Goal: Book appointment/travel/reservation

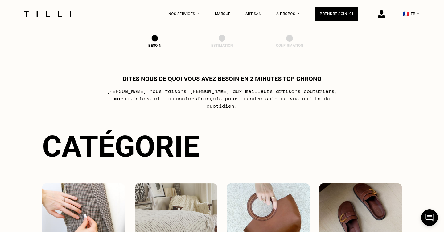
scroll to position [87, 0]
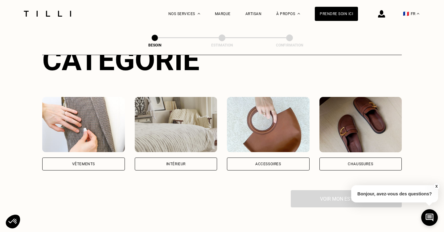
click at [170, 162] on div "Intérieur" at bounding box center [175, 164] width 19 height 4
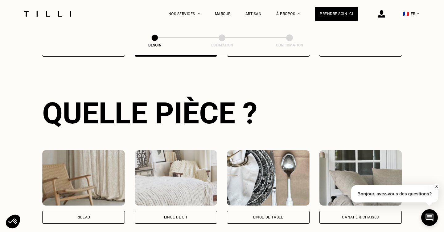
scroll to position [249, 0]
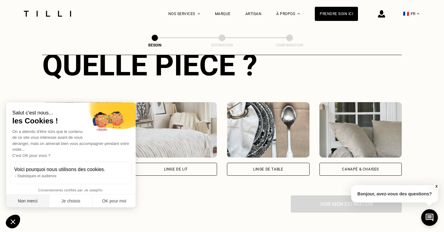
click at [34, 206] on button "Non merci" at bounding box center [27, 201] width 43 height 13
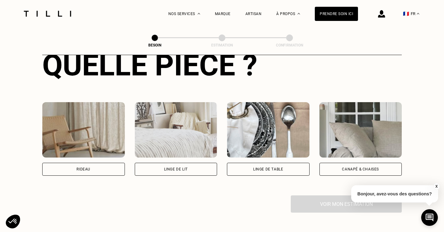
click at [84, 166] on div "Rideau" at bounding box center [83, 169] width 83 height 13
select select "FR"
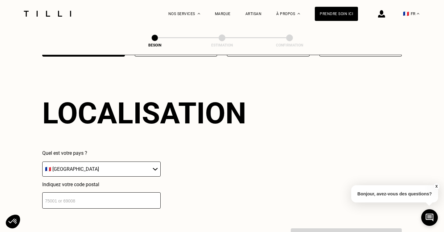
scroll to position [368, 0]
click at [97, 193] on input "number" at bounding box center [101, 201] width 118 height 16
type input "75018"
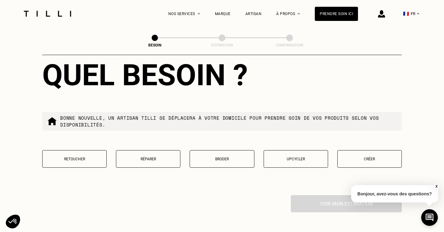
scroll to position [559, 0]
click at [362, 157] on button "Créer" at bounding box center [369, 159] width 64 height 18
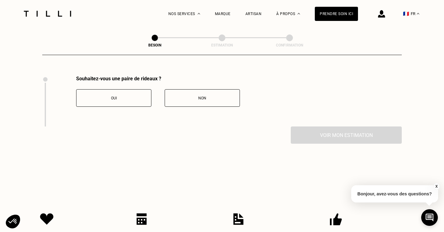
scroll to position [680, 0]
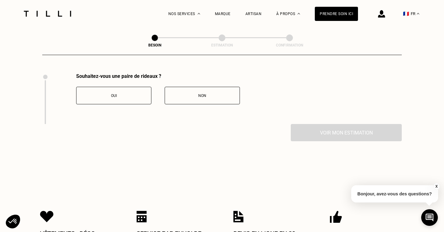
click at [123, 94] on div "Oui" at bounding box center [114, 96] width 68 height 4
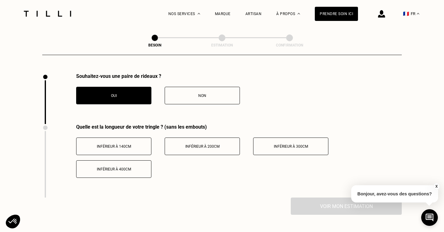
click at [136, 145] on div "Inférieur à 140cm" at bounding box center [114, 147] width 68 height 4
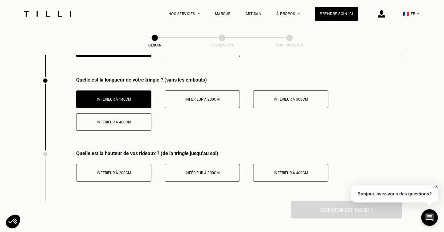
scroll to position [755, 0]
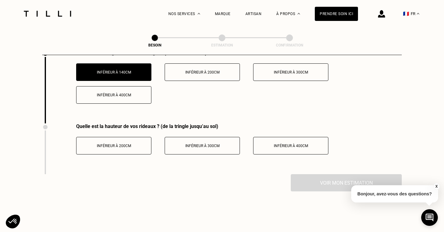
click at [116, 137] on button "Inférieur à 200cm" at bounding box center [113, 146] width 75 height 18
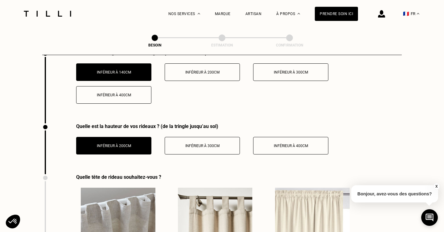
click at [198, 144] on button "Inférieur à 300cm" at bounding box center [202, 146] width 75 height 18
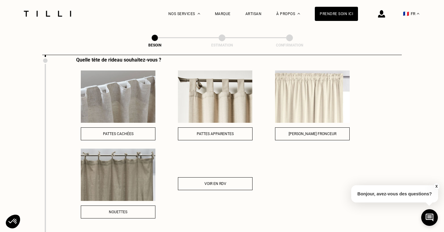
scroll to position [869, 0]
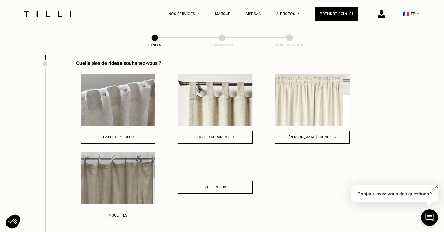
click at [221, 135] on span "Pattes apparentes" at bounding box center [215, 137] width 37 height 4
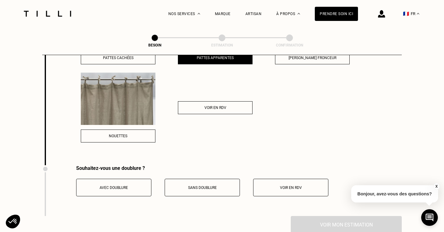
scroll to position [972, 0]
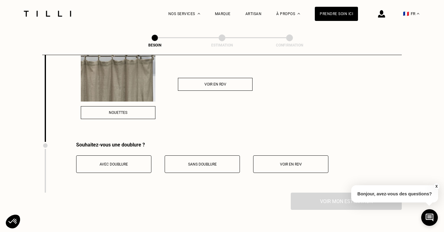
click at [178, 162] on div "Sans doublure" at bounding box center [202, 164] width 68 height 4
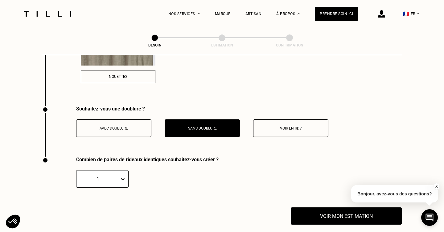
scroll to position [1049, 0]
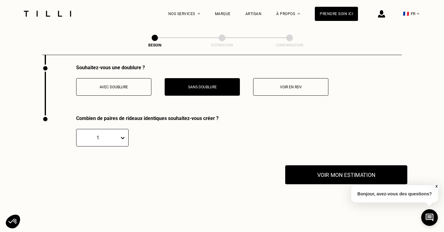
click at [309, 165] on button "Voir mon estimation" at bounding box center [346, 174] width 122 height 19
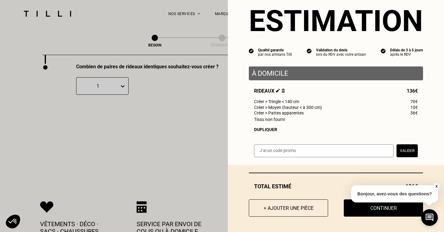
scroll to position [1122, 0]
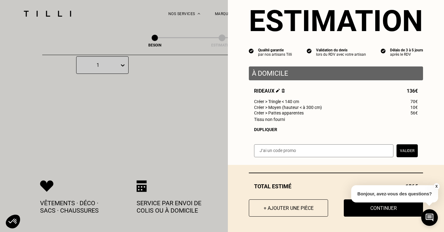
click at [435, 188] on button "X" at bounding box center [436, 186] width 6 height 7
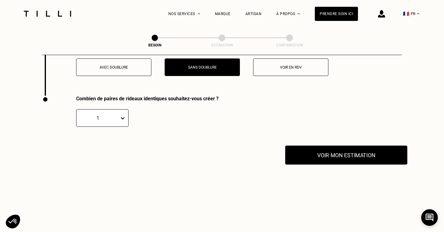
scroll to position [1047, 0]
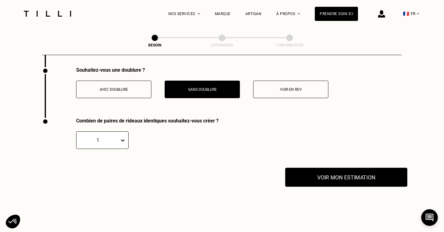
click at [323, 168] on button "Voir mon estimation" at bounding box center [346, 177] width 122 height 19
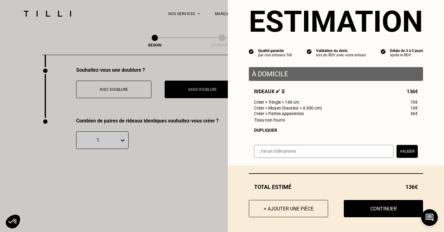
scroll to position [17, 0]
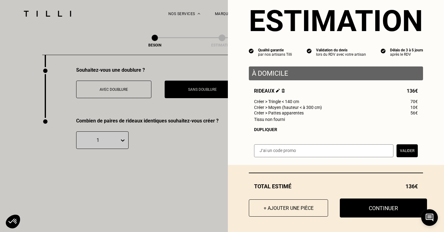
click at [363, 204] on button "Continuer" at bounding box center [383, 208] width 87 height 19
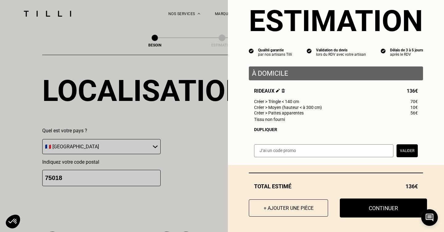
scroll to position [0, 0]
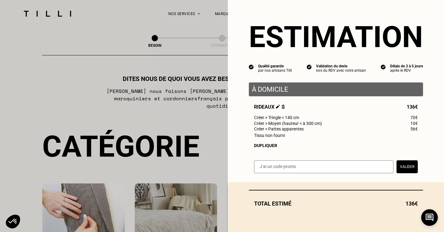
select select "FR"
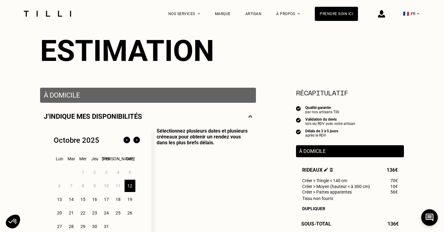
scroll to position [61, 0]
